Goal: Information Seeking & Learning: Find specific fact

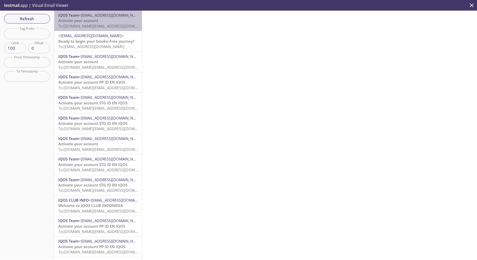
click at [88, 26] on span "To: [DOMAIN_NAME][EMAIL_ADDRESS][DOMAIN_NAME]" at bounding box center [106, 25] width 96 height 5
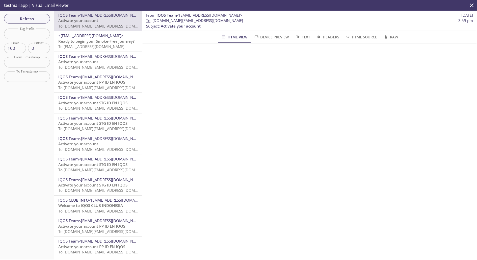
drag, startPoint x: 236, startPoint y: 21, endPoint x: 197, endPoint y: 20, distance: 38.6
click at [197, 20] on span "To : [DOMAIN_NAME][EMAIL_ADDRESS][DOMAIN_NAME] 3:59 pm" at bounding box center [309, 20] width 327 height 5
copy span "@[DOMAIN_NAME]"
click at [237, 20] on span "To : [DOMAIN_NAME][EMAIL_ADDRESS][DOMAIN_NAME] 3:59 pm" at bounding box center [309, 20] width 327 height 5
drag, startPoint x: 238, startPoint y: 20, endPoint x: 153, endPoint y: 20, distance: 84.8
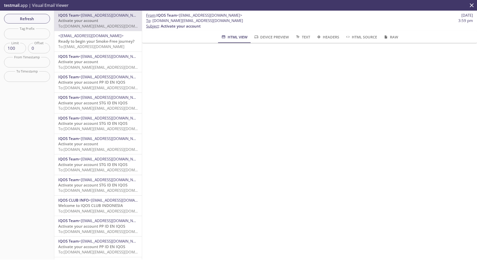
click at [153, 20] on span "To : [DOMAIN_NAME][EMAIL_ADDRESS][DOMAIN_NAME] 3:59 pm" at bounding box center [309, 20] width 327 height 5
copy span "[DOMAIN_NAME][EMAIL_ADDRESS][DOMAIN_NAME]"
